Goal: Transaction & Acquisition: Purchase product/service

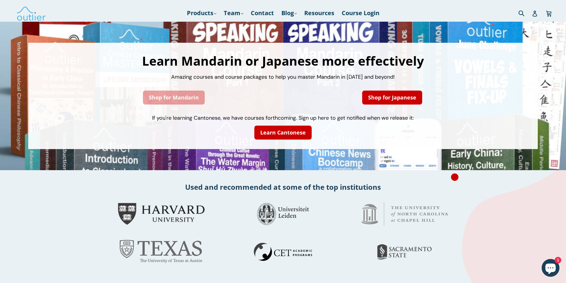
click at [176, 97] on link "Shop for Mandarin" at bounding box center [174, 98] width 62 height 14
click at [169, 98] on link "Shop for Mandarin" at bounding box center [174, 98] width 62 height 14
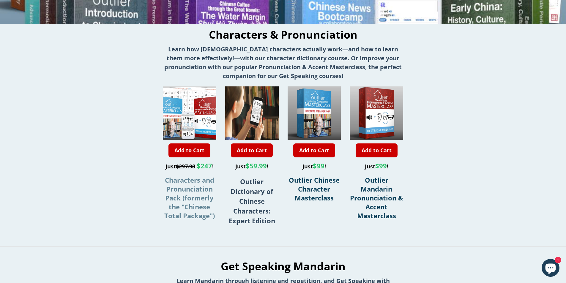
scroll to position [119, 0]
